Goal: Answer question/provide support: Share knowledge or assist other users

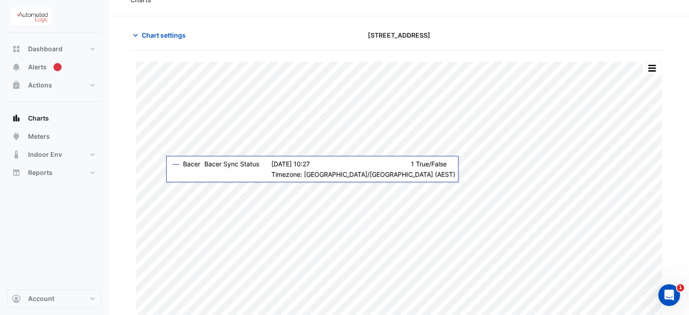
scroll to position [22, 0]
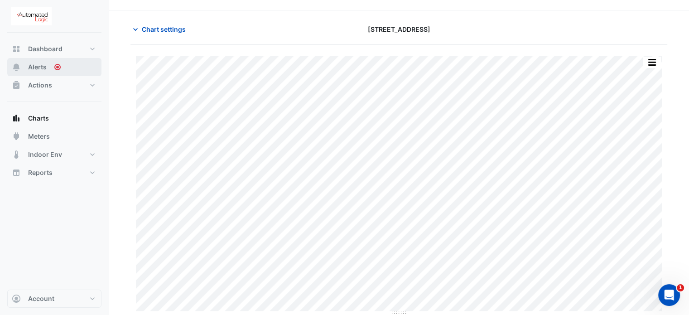
click at [42, 63] on span "Alerts" at bounding box center [37, 67] width 19 height 9
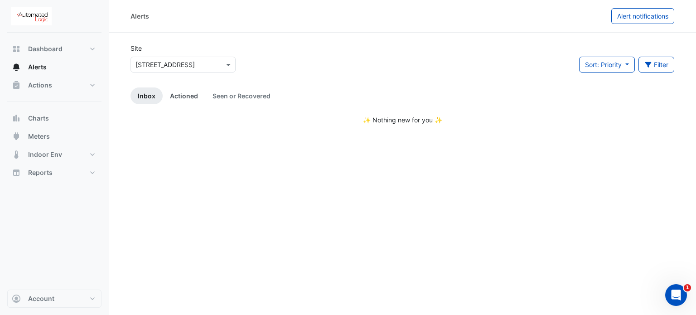
click at [184, 96] on link "Actioned" at bounding box center [184, 95] width 43 height 17
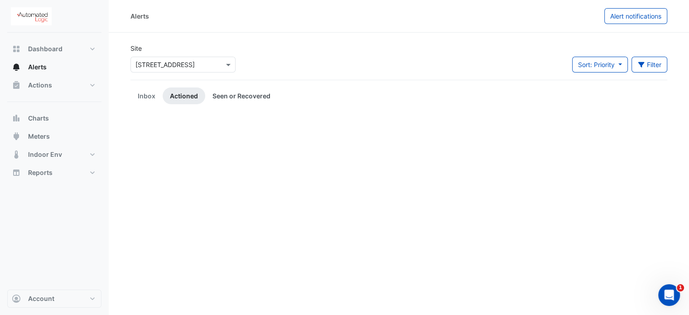
click at [237, 92] on link "Seen or Recovered" at bounding box center [241, 95] width 73 height 17
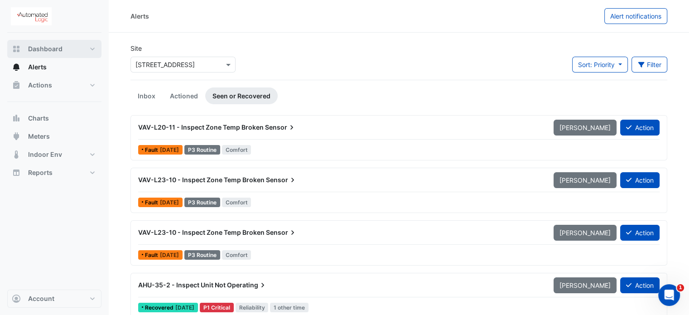
click at [37, 51] on span "Dashboard" at bounding box center [45, 48] width 34 height 9
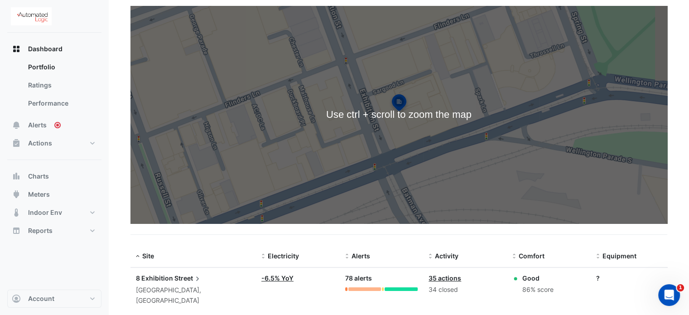
scroll to position [83, 0]
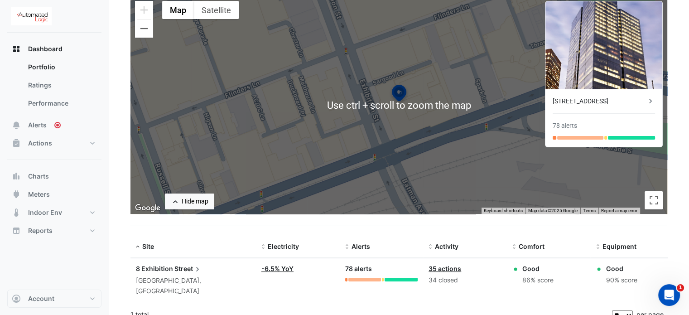
click at [208, 271] on div "8 Exhibition Street" at bounding box center [193, 269] width 115 height 10
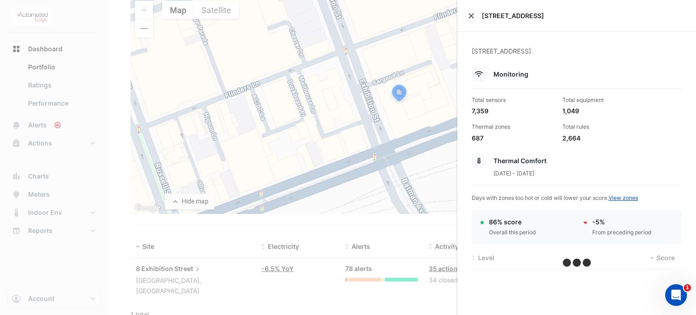
click at [469, 17] on button "Close" at bounding box center [471, 16] width 6 height 6
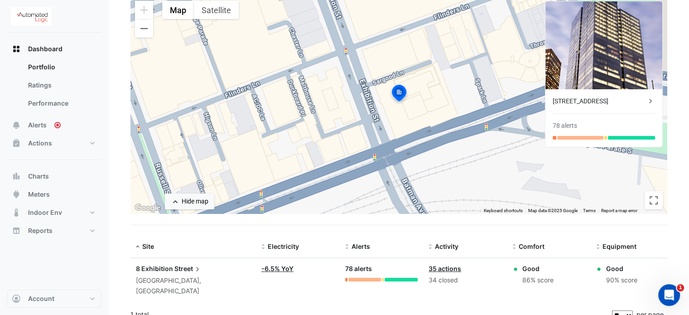
click at [159, 267] on span "8 Exhibition" at bounding box center [154, 269] width 37 height 8
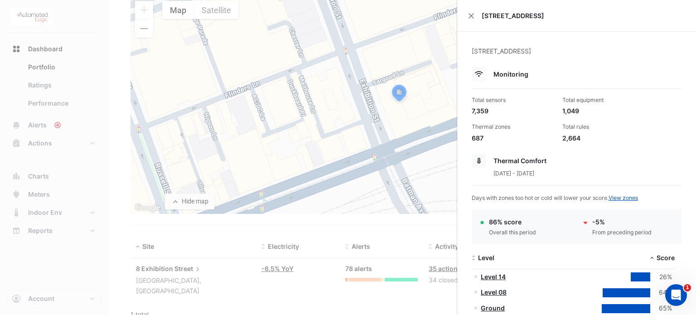
click at [281, 306] on ngb-offcanvas-backdrop at bounding box center [348, 157] width 696 height 315
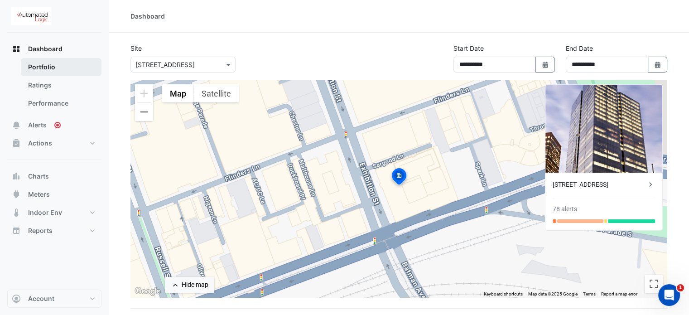
click at [53, 72] on link "Portfolio" at bounding box center [61, 67] width 81 height 18
click at [32, 92] on link "Ratings" at bounding box center [61, 85] width 81 height 18
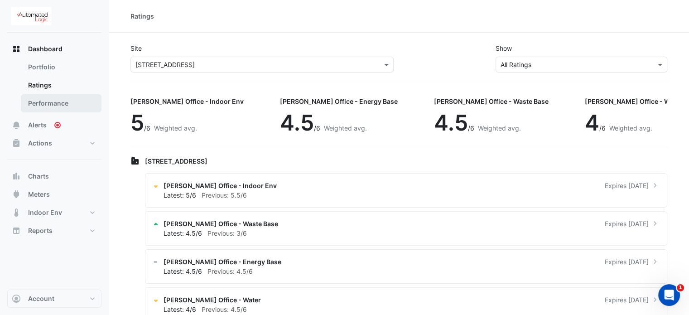
click at [36, 101] on link "Performance" at bounding box center [61, 103] width 81 height 18
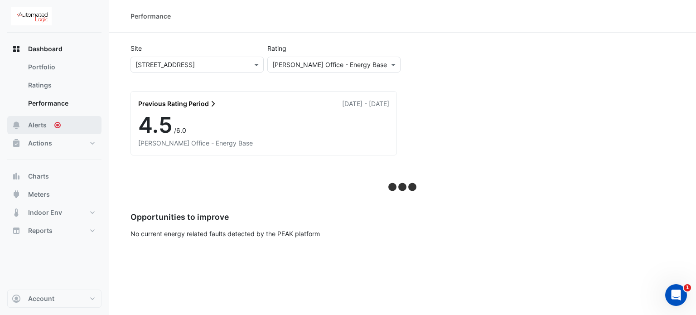
click at [42, 121] on span "Alerts" at bounding box center [37, 125] width 19 height 9
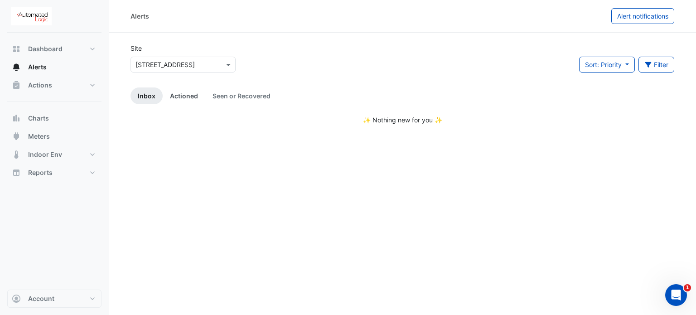
click at [187, 98] on link "Actioned" at bounding box center [184, 95] width 43 height 17
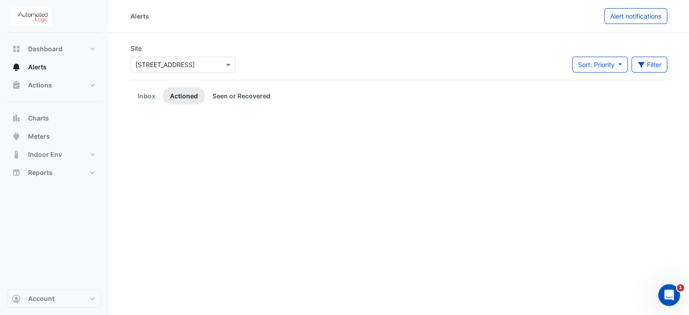
click at [237, 97] on link "Seen or Recovered" at bounding box center [241, 95] width 73 height 17
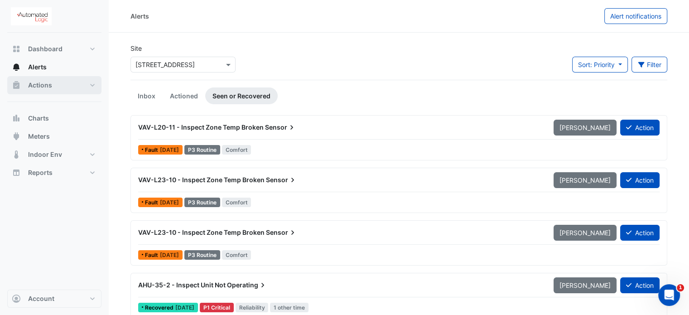
click at [44, 82] on span "Actions" at bounding box center [40, 85] width 24 height 9
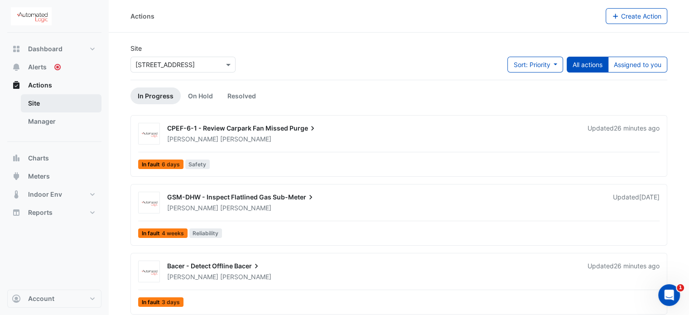
click at [33, 101] on link "Site" at bounding box center [61, 103] width 81 height 18
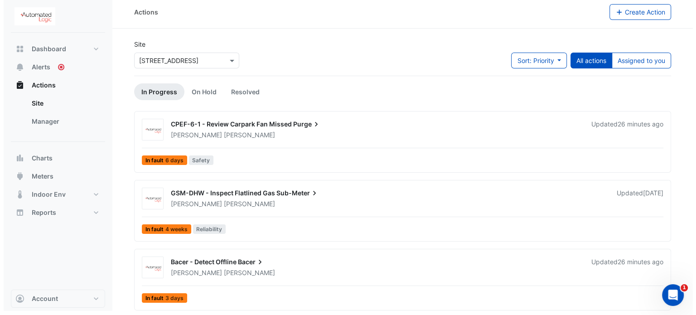
scroll to position [5, 0]
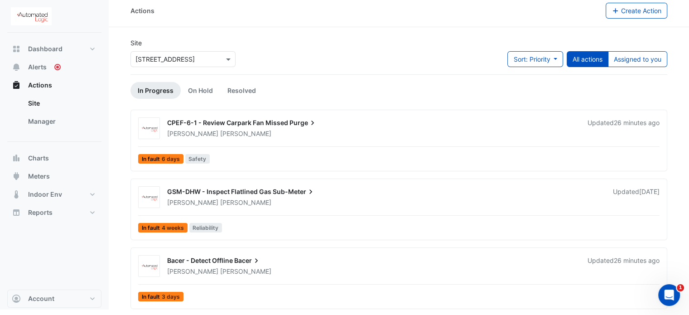
click at [200, 257] on span "Bacer - Detect Offline" at bounding box center [200, 261] width 66 height 8
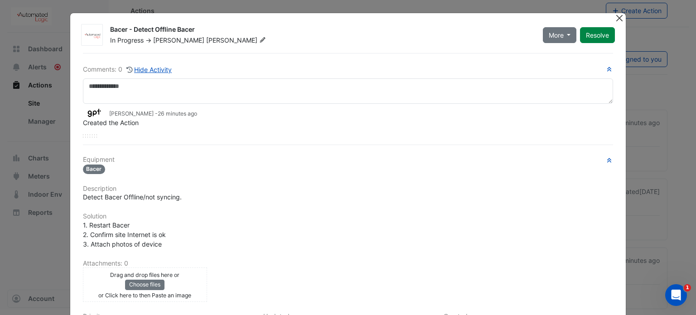
click at [615, 20] on button "Close" at bounding box center [620, 18] width 10 height 10
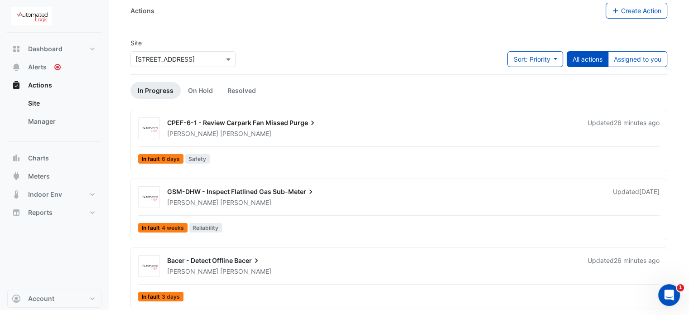
click at [191, 260] on span "Bacer - Detect Offline" at bounding box center [200, 261] width 66 height 8
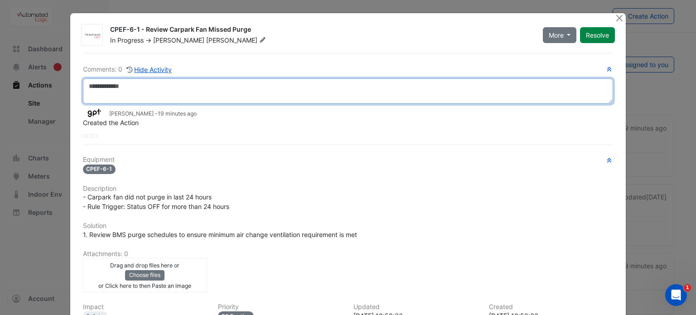
click at [108, 89] on textarea at bounding box center [348, 90] width 531 height 25
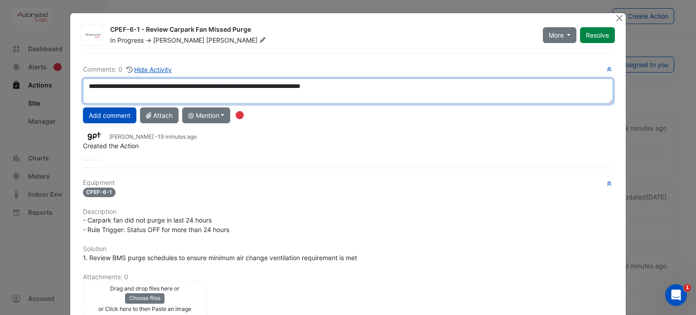
click at [100, 87] on textarea "**********" at bounding box center [348, 90] width 531 height 25
click at [380, 89] on textarea "**********" at bounding box center [348, 90] width 531 height 25
click at [335, 96] on textarea "**********" at bounding box center [348, 90] width 531 height 25
click at [137, 96] on textarea "**********" at bounding box center [348, 90] width 531 height 25
click at [254, 97] on textarea "**********" at bounding box center [348, 90] width 531 height 25
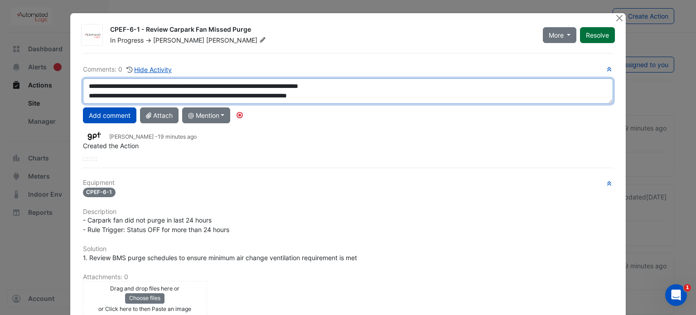
type textarea "**********"
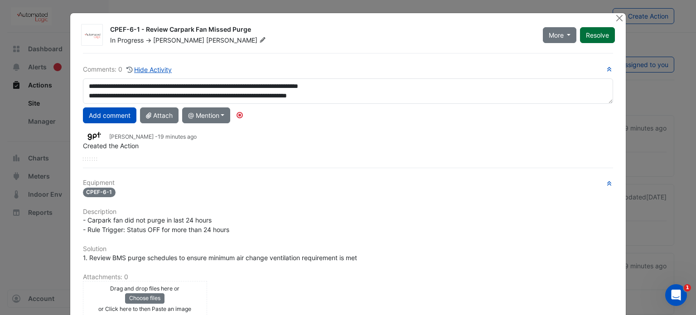
click at [595, 34] on button "Resolve" at bounding box center [597, 35] width 35 height 16
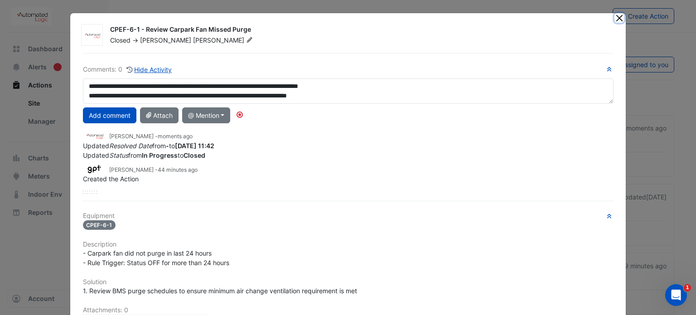
click at [616, 16] on button "Close" at bounding box center [620, 18] width 10 height 10
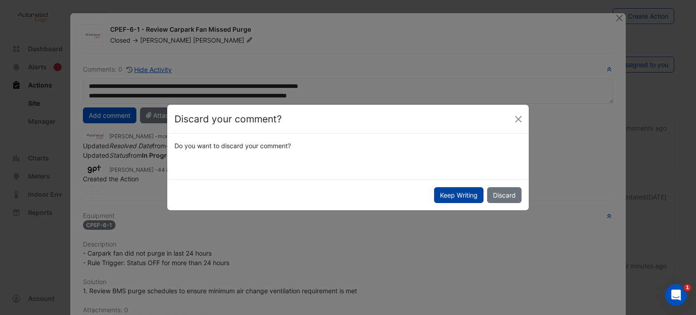
click at [469, 193] on button "Keep Writing" at bounding box center [458, 195] width 49 height 16
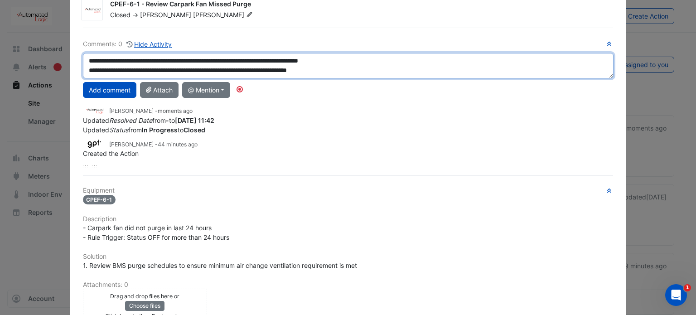
scroll to position [25, 0]
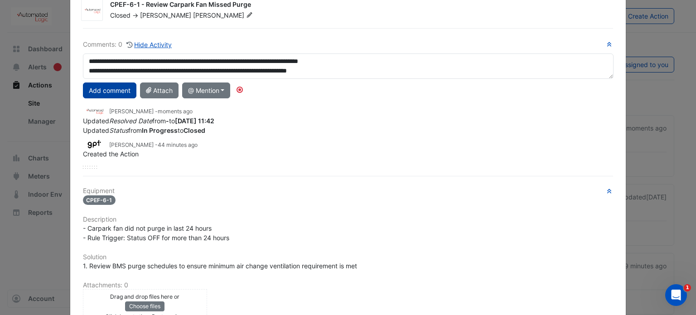
click at [107, 93] on button "Add comment" at bounding box center [109, 90] width 53 height 16
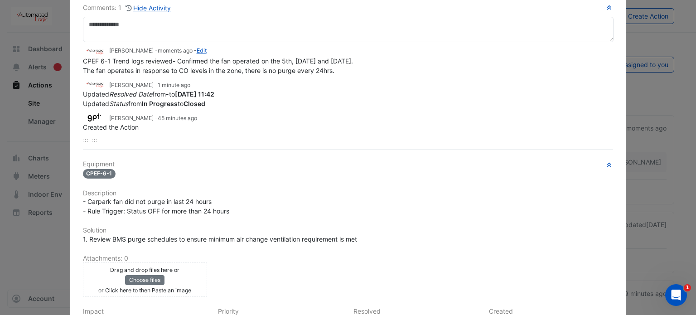
scroll to position [0, 0]
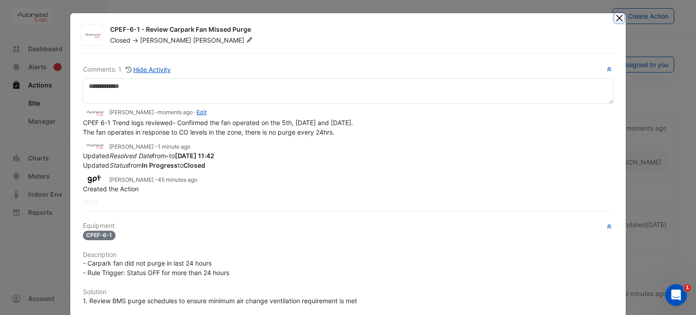
click at [616, 19] on button "Close" at bounding box center [620, 18] width 10 height 10
